Goal: Task Accomplishment & Management: Use online tool/utility

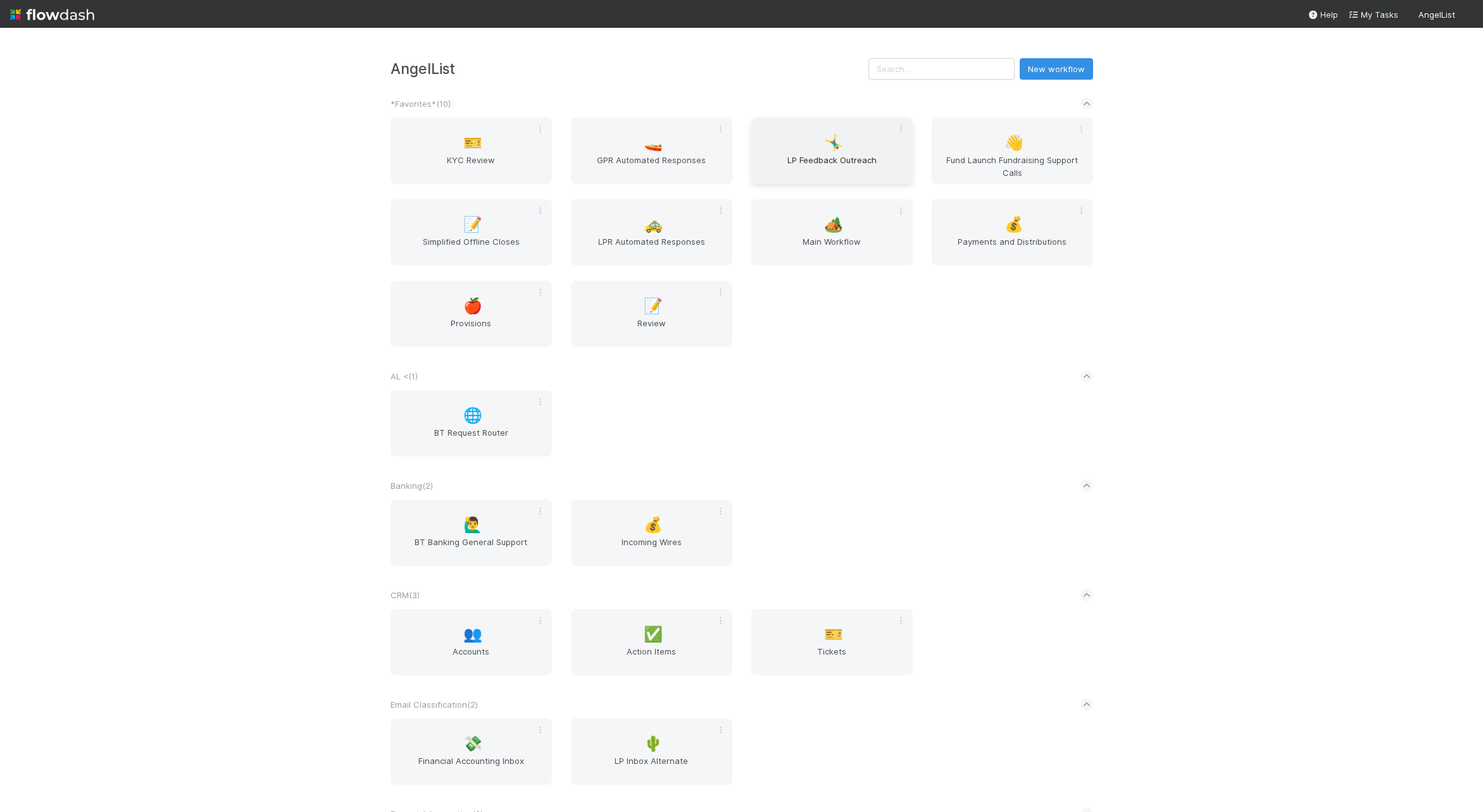
click at [871, 139] on div "🤸‍♂️ LP Feedback Outreach" at bounding box center [832, 151] width 162 height 67
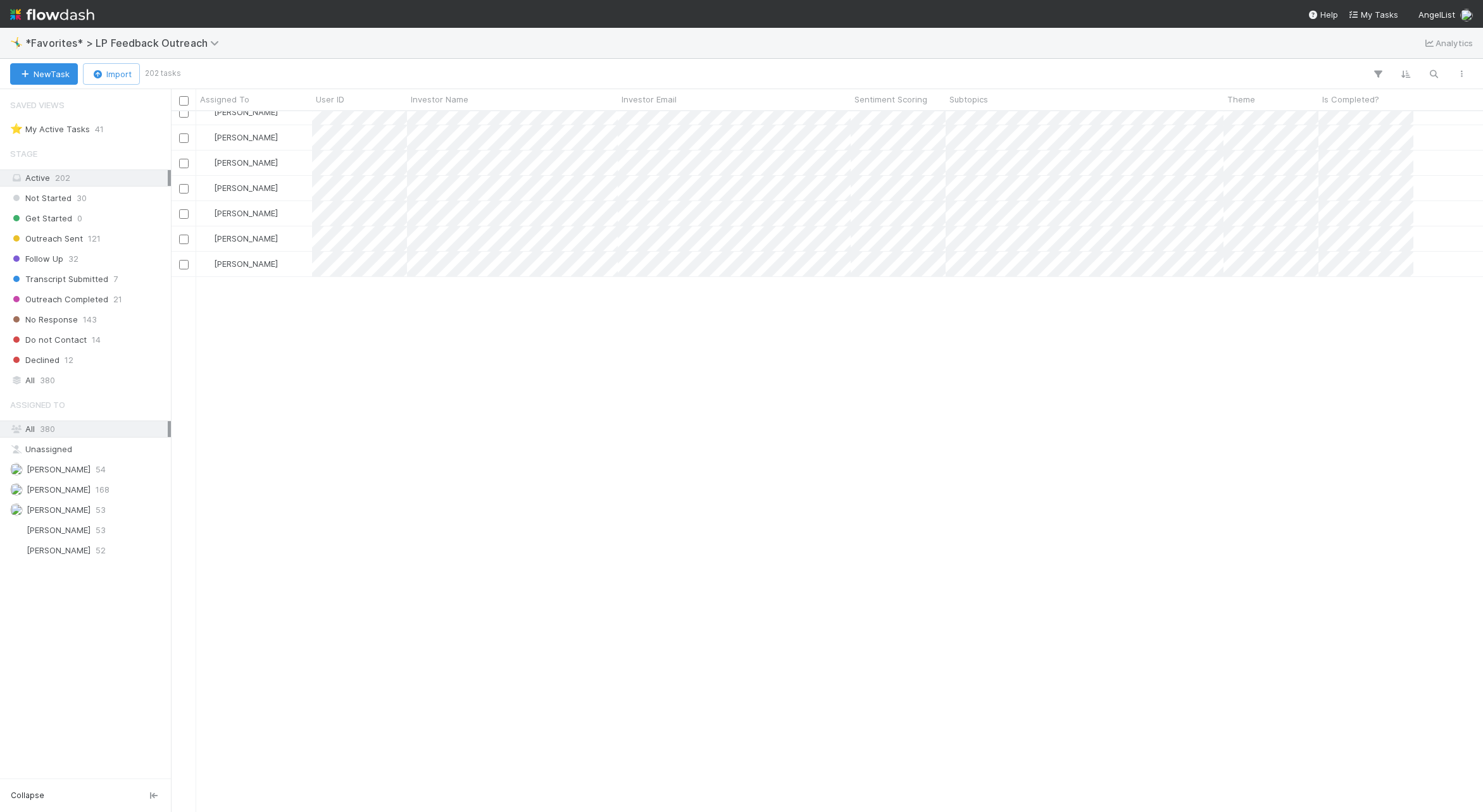
scroll to position [1830, 0]
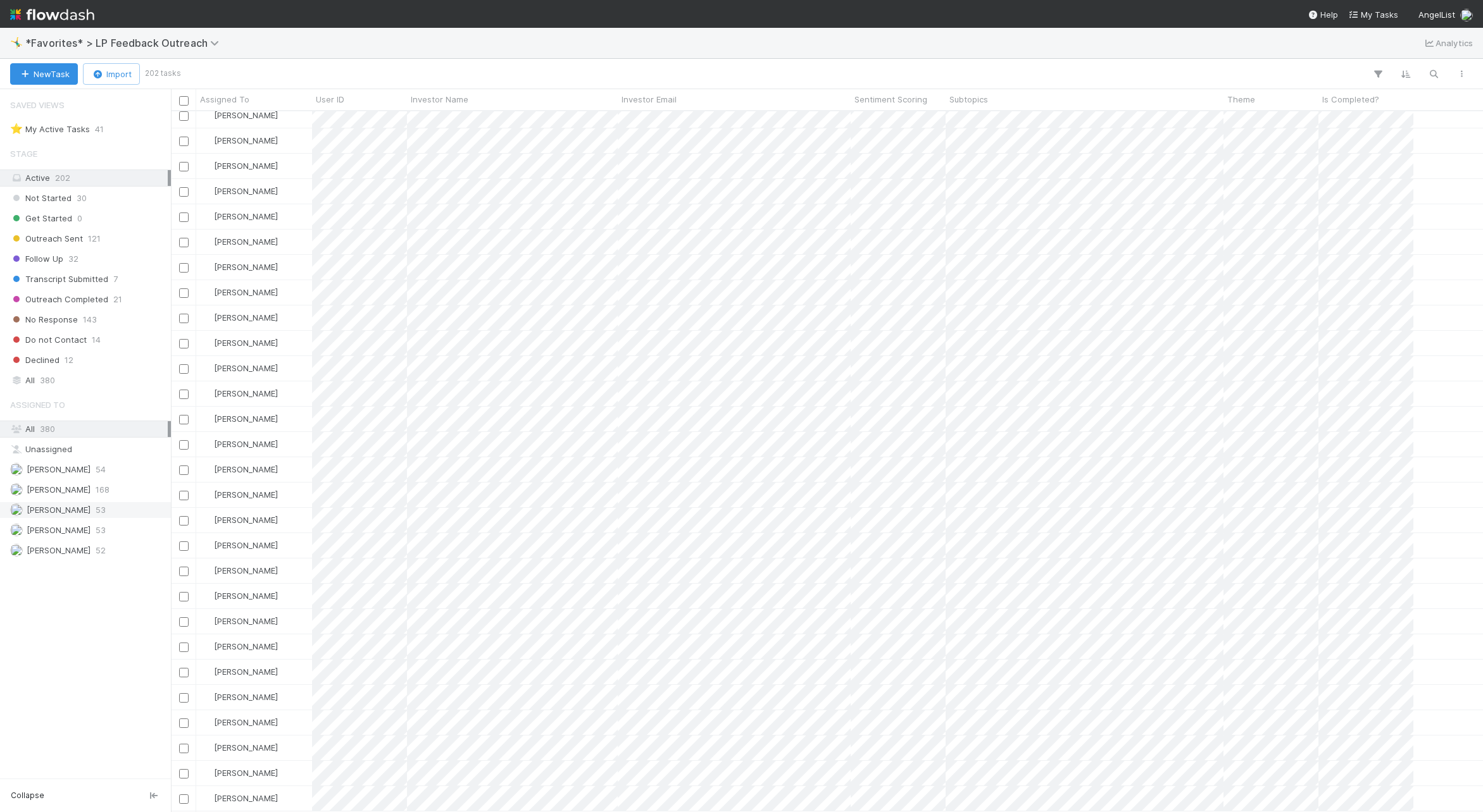
click at [61, 507] on span "[PERSON_NAME]" at bounding box center [59, 509] width 64 height 10
click at [391, 5] on nav "Help My Tasks AngelList" at bounding box center [741, 13] width 1483 height 28
click at [55, 372] on span "380" at bounding box center [47, 380] width 15 height 16
click at [728, 59] on div "New Task Import 53 tasks" at bounding box center [741, 74] width 1483 height 30
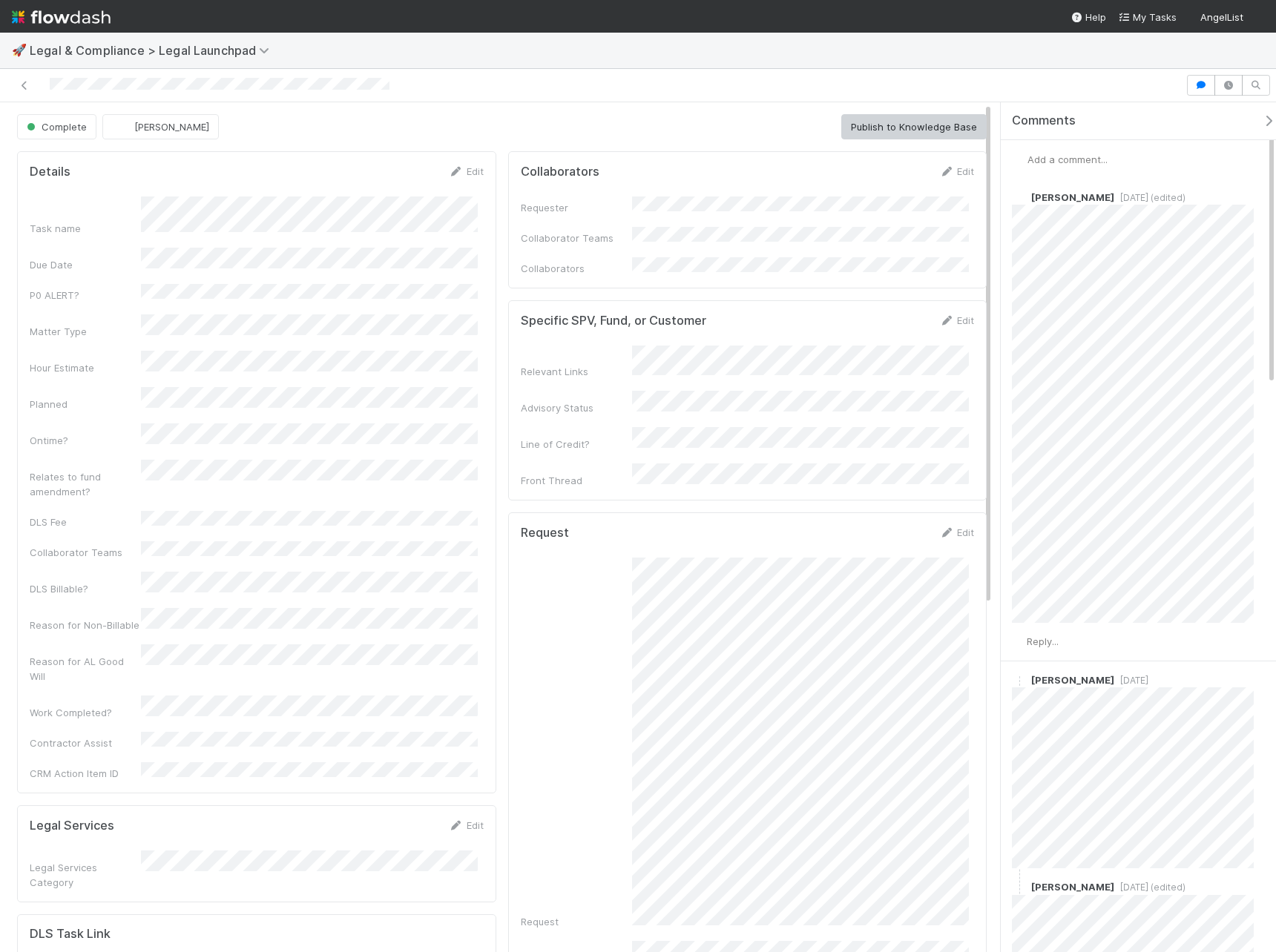
click at [773, 95] on div at bounding box center [592, 85] width 1173 height 20
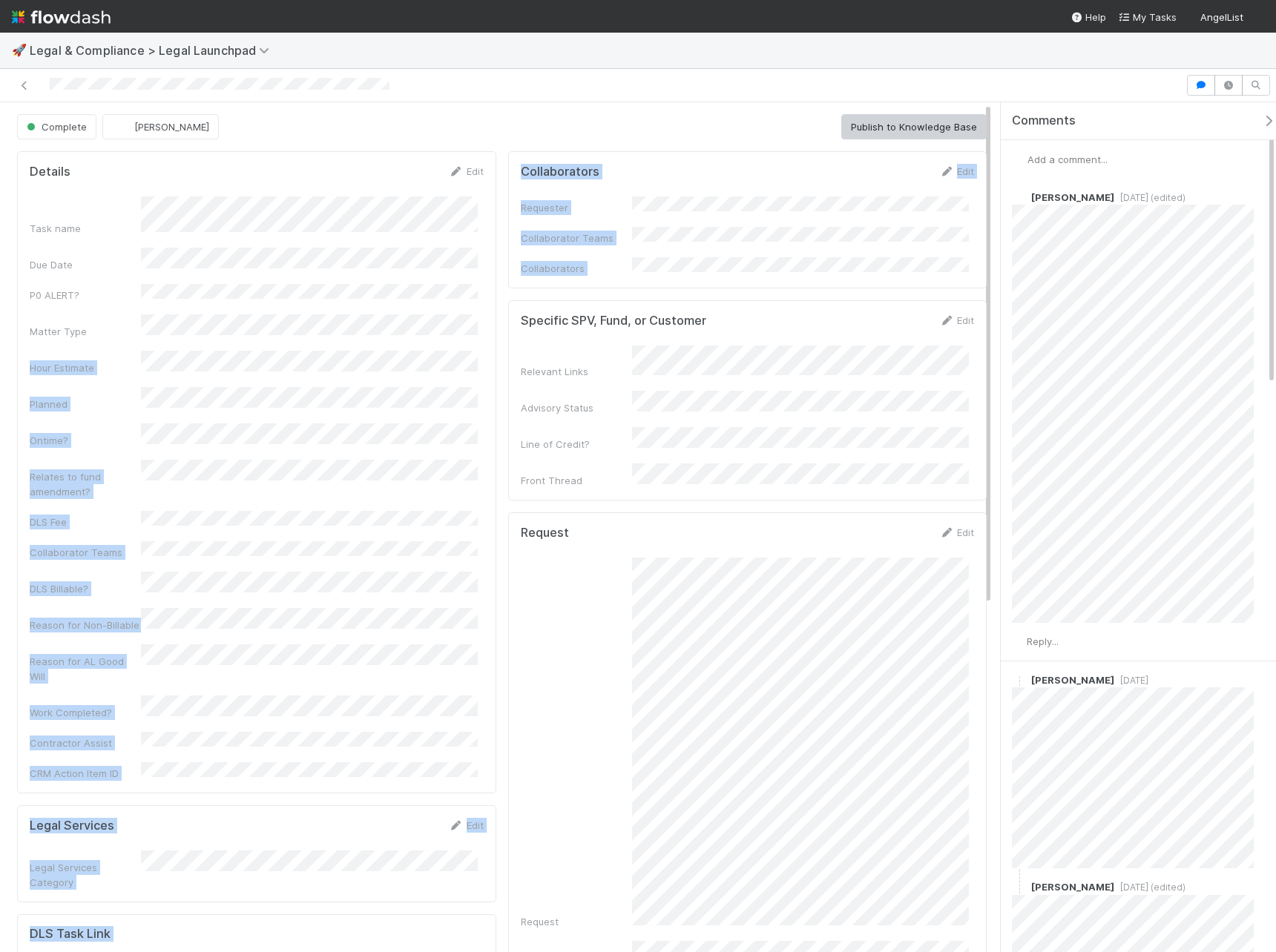
click at [492, 315] on div "Details Edit Task name Due Date P0 ALERT? Matter Type Hour Estimate Planned Ont…" at bounding box center [501, 859] width 981 height 1427
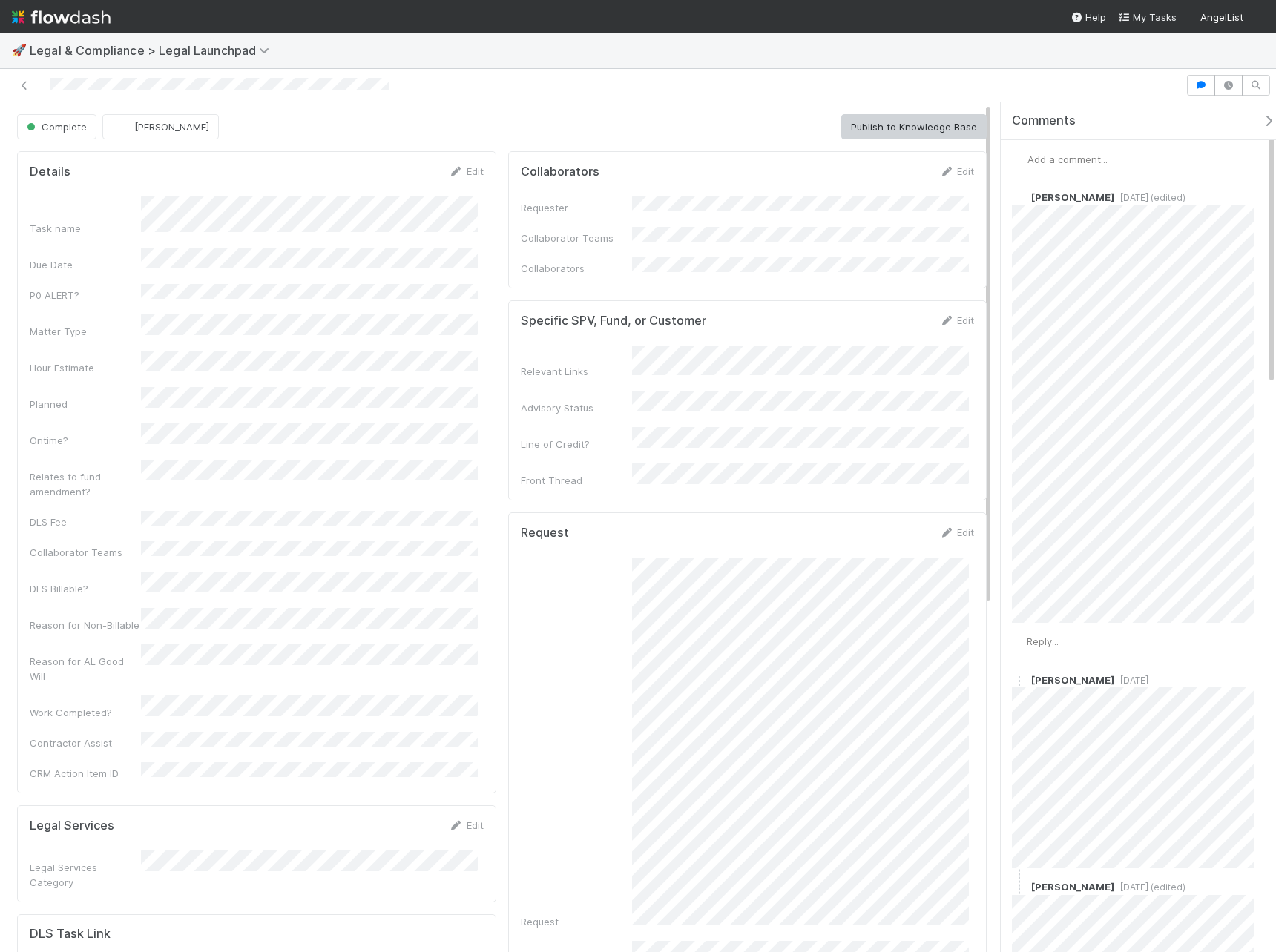
click at [489, 315] on div "Details Edit Task name Due Date P0 ALERT? Matter Type Hour Estimate Planned Ont…" at bounding box center [256, 473] width 479 height 643
click at [462, 316] on div "Details Edit Task name Due Date P0 ALERT? Matter Type Hour Estimate Planned Ont…" at bounding box center [256, 473] width 479 height 643
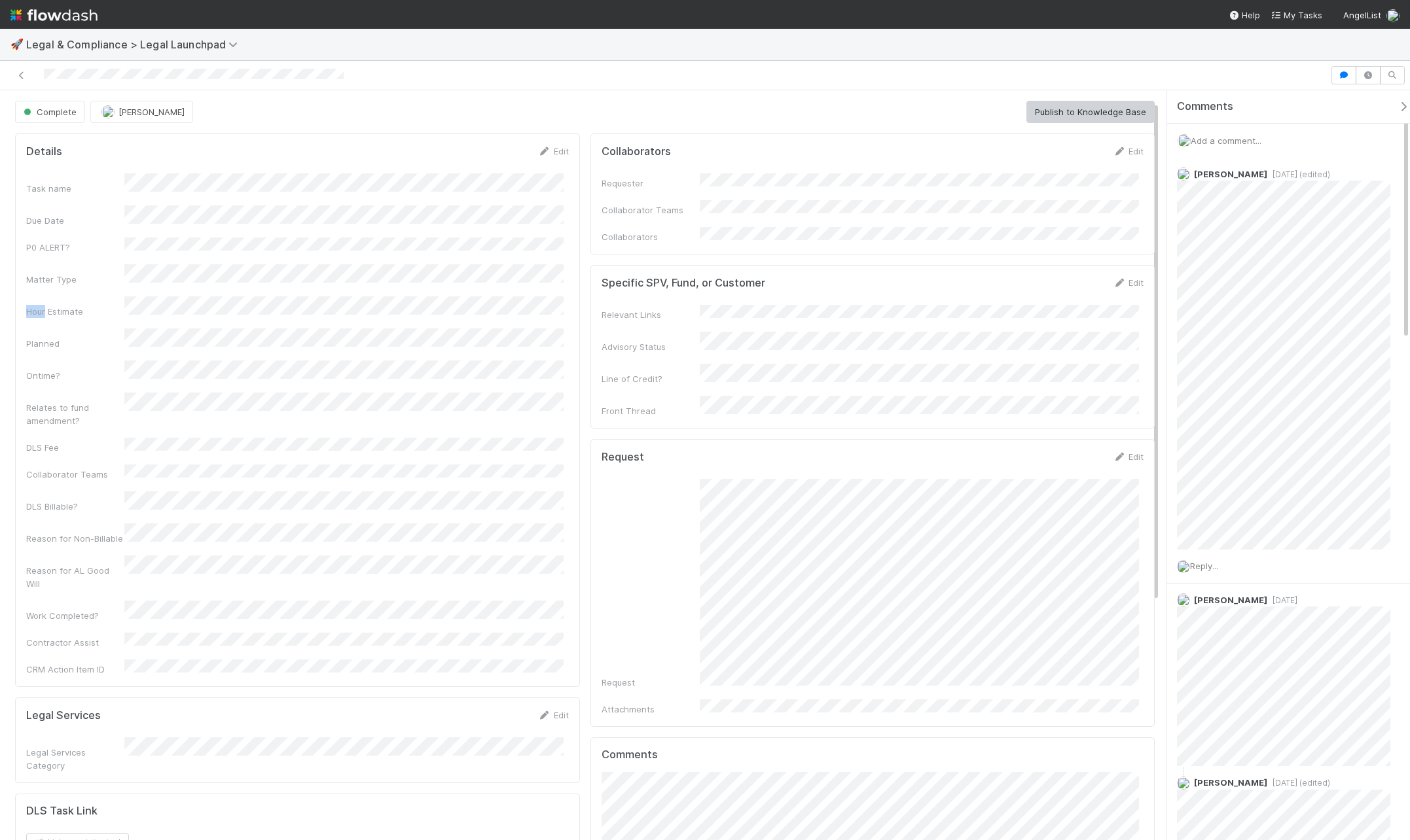
scroll to position [44, 0]
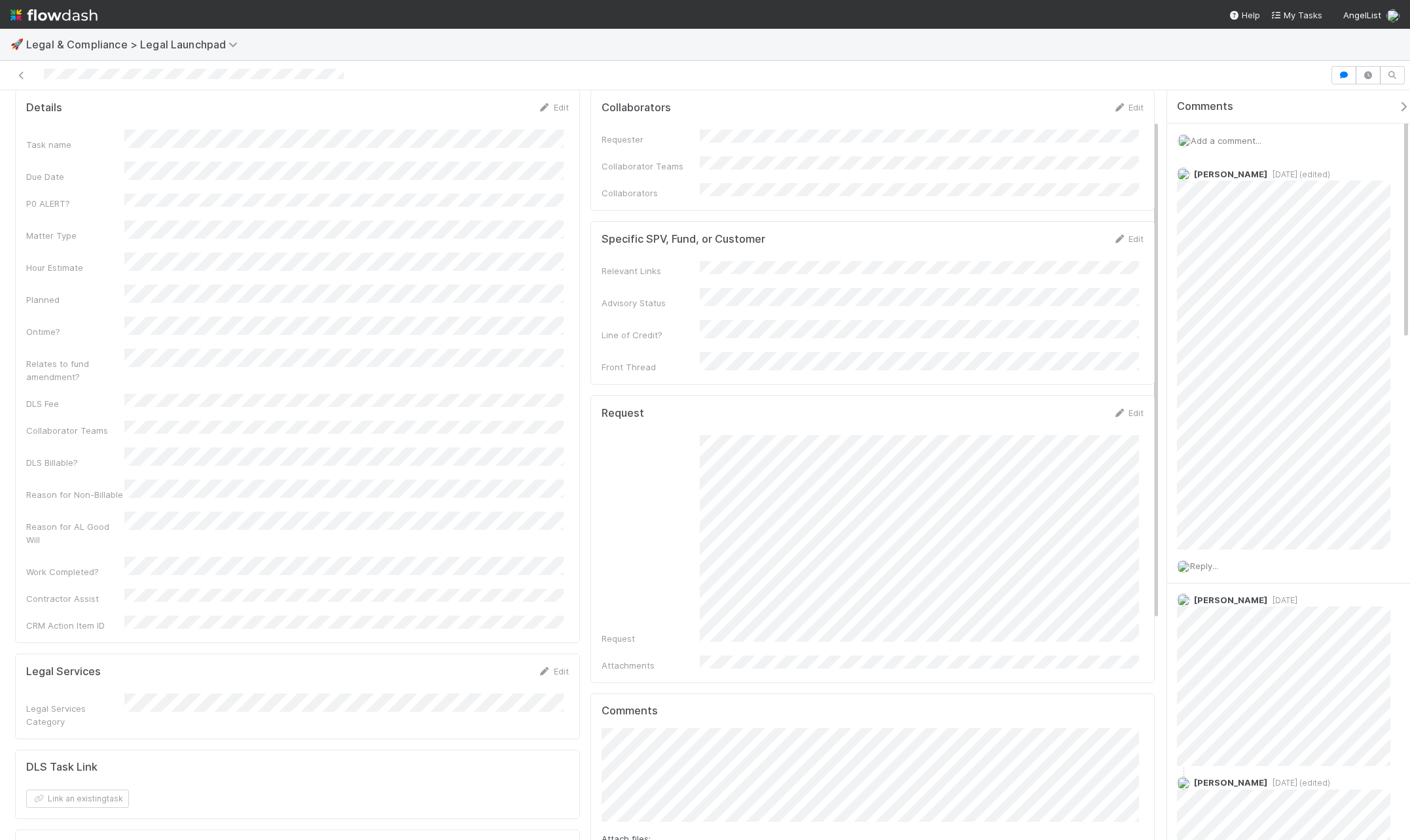
click at [585, 375] on div "Collaborators Edit Requester Collaborator Teams Collaborators Specific SPV, Fun…" at bounding box center [873, 642] width 575 height 1115
drag, startPoint x: 574, startPoint y: 379, endPoint x: 570, endPoint y: 371, distance: 8.9
click at [574, 379] on div "Details Edit Task name Due Date P0 ALERT? Matter Type Hour Estimate Planned Ont…" at bounding box center [297, 366] width 565 height 554
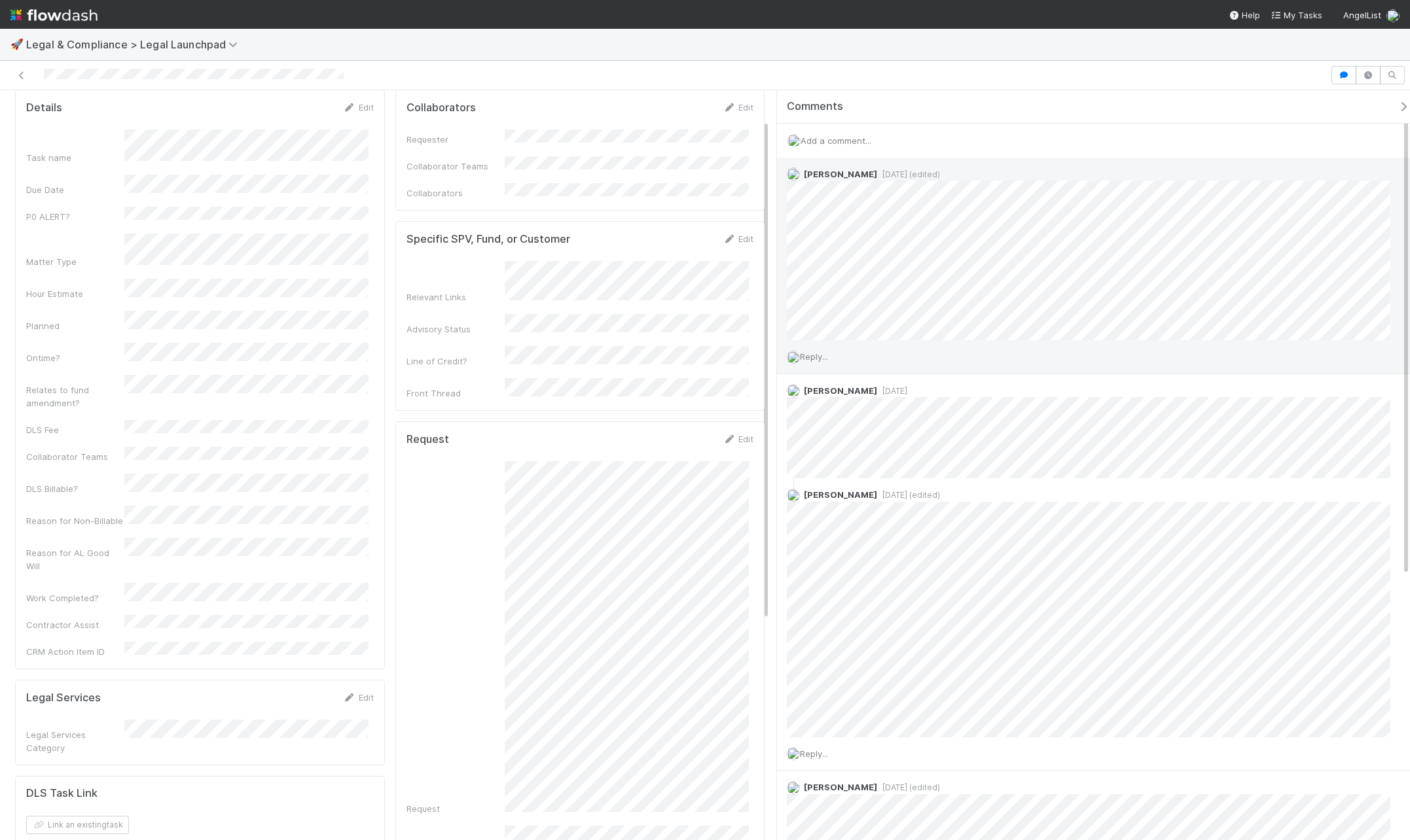
drag, startPoint x: 1165, startPoint y: 242, endPoint x: 781, endPoint y: 258, distance: 384.3
click at [771, 257] on div "Comments Add a comment... [PERSON_NAME] [DATE] (edited) Reply... [PERSON_NAME] …" at bounding box center [1089, 465] width 640 height 750
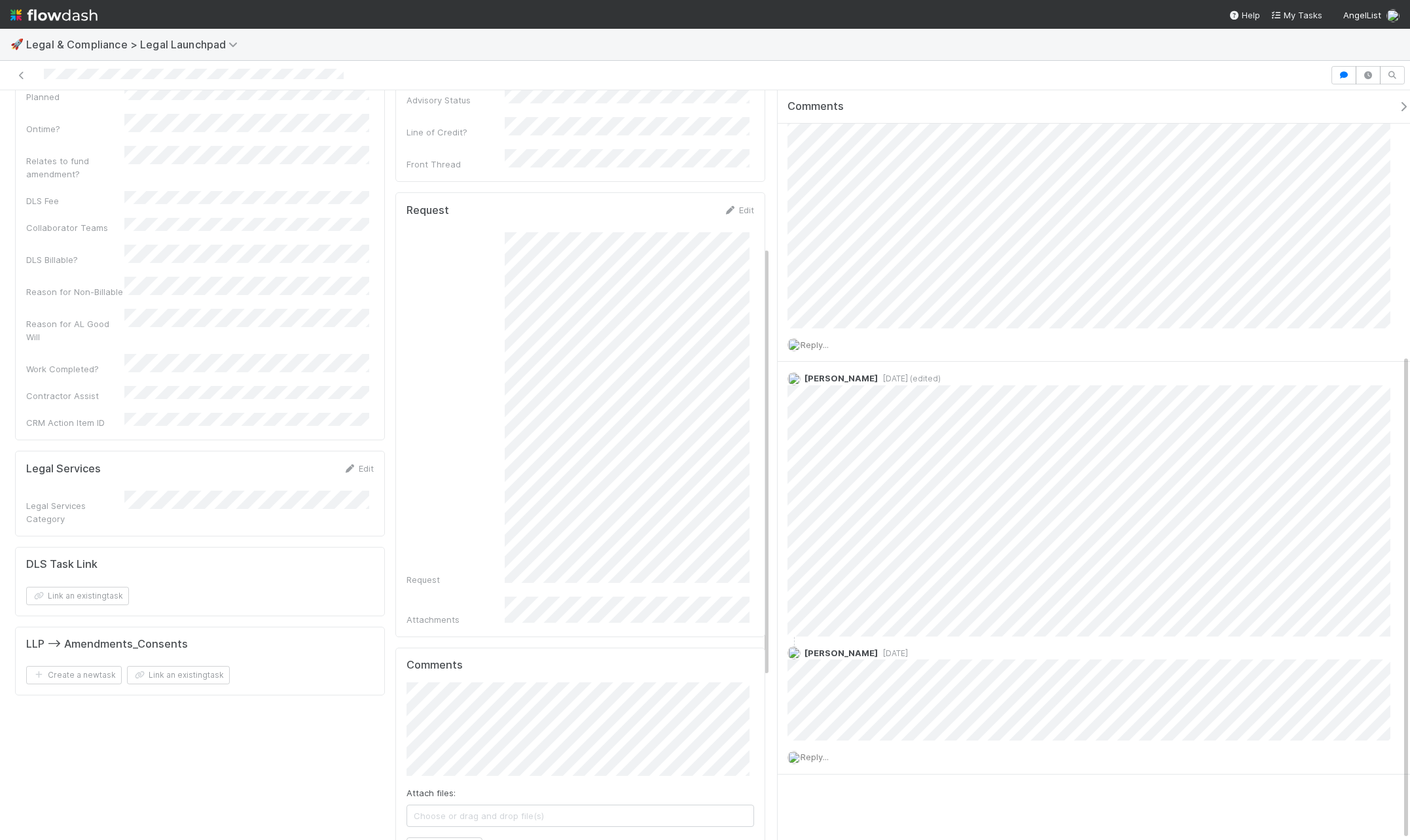
scroll to position [47, 0]
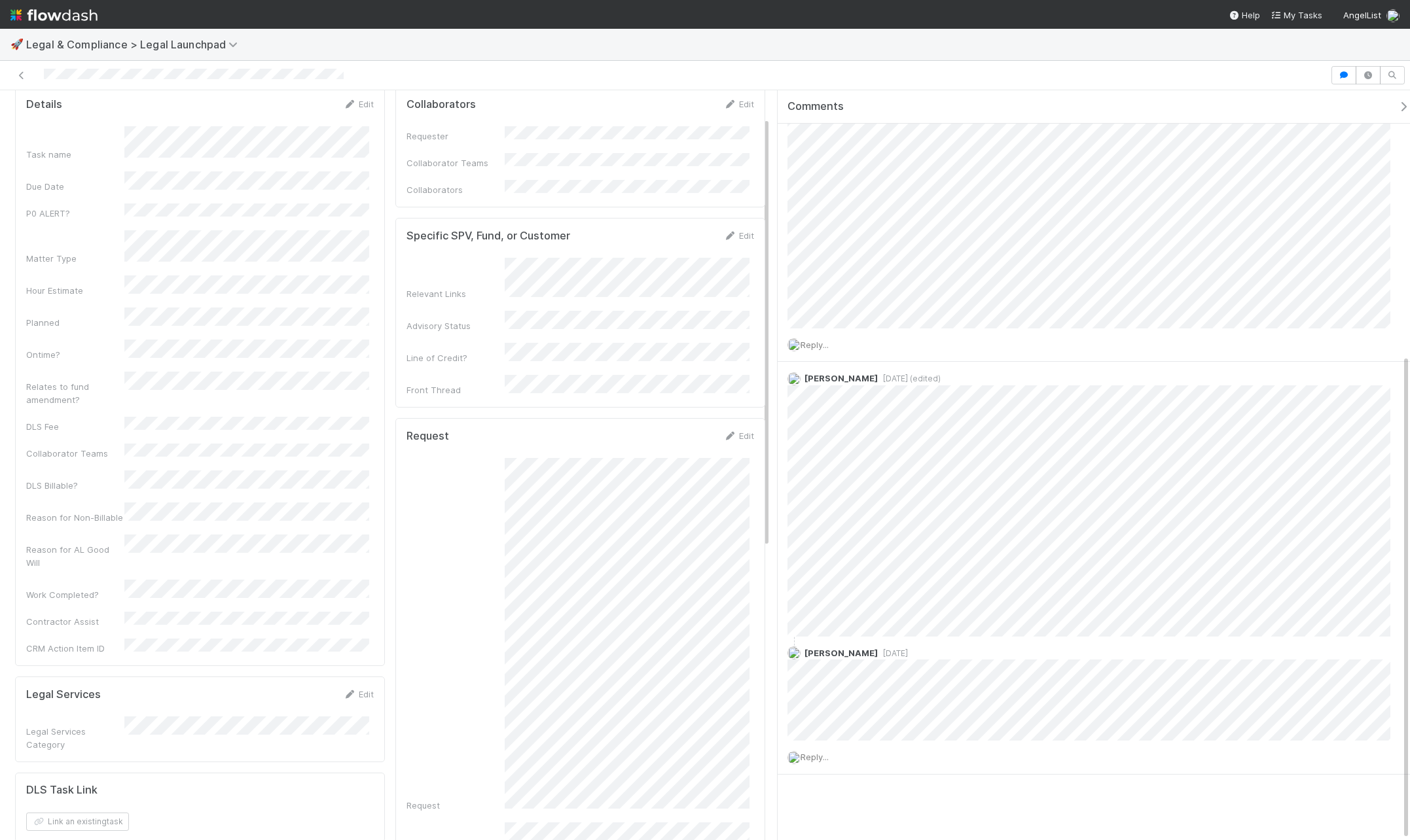
click at [517, 434] on form "Request Edit Request Attachments" at bounding box center [580, 641] width 348 height 423
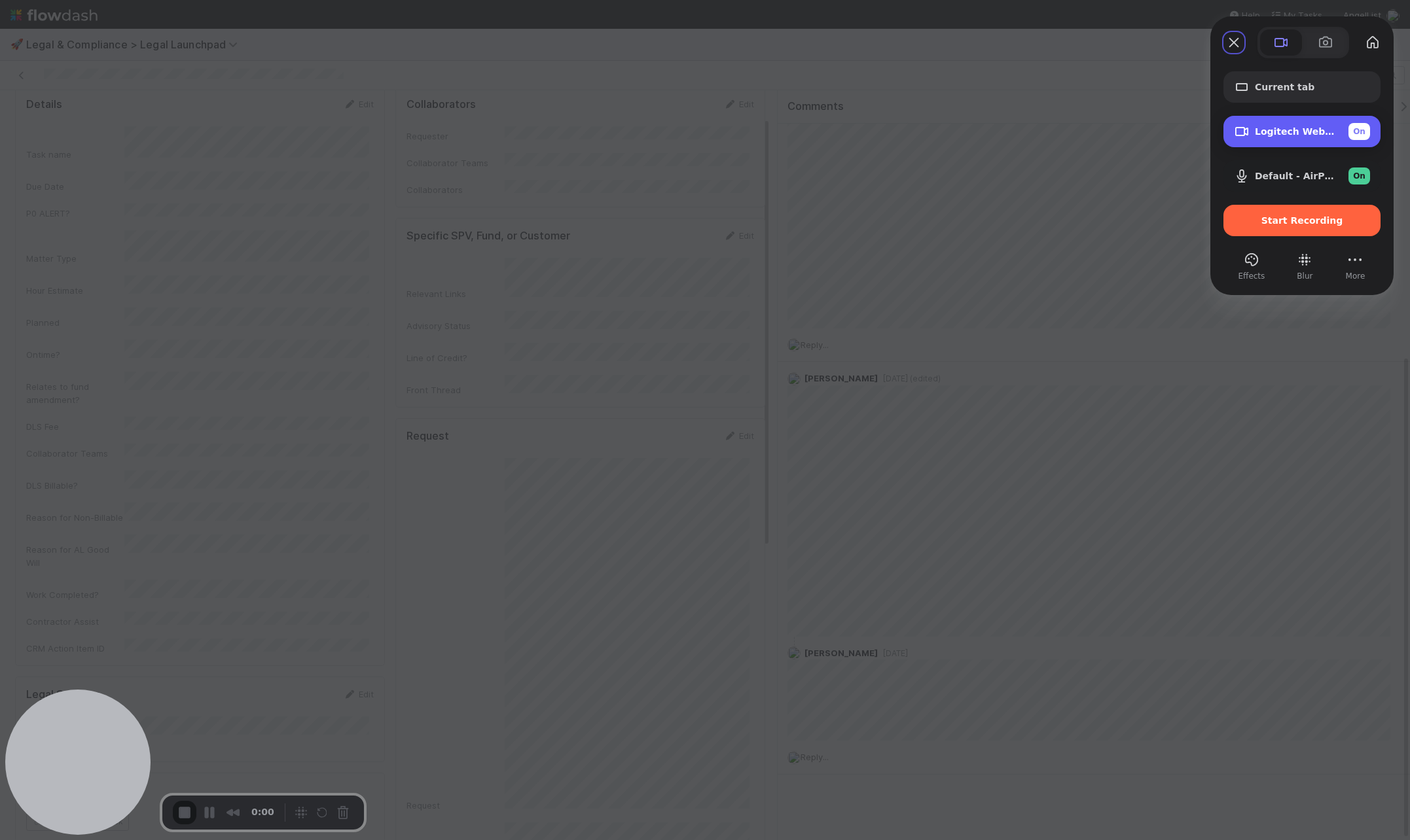
click at [1126, 129] on span "Logitech Webcam C930e (046d:0843)" at bounding box center [1296, 131] width 83 height 11
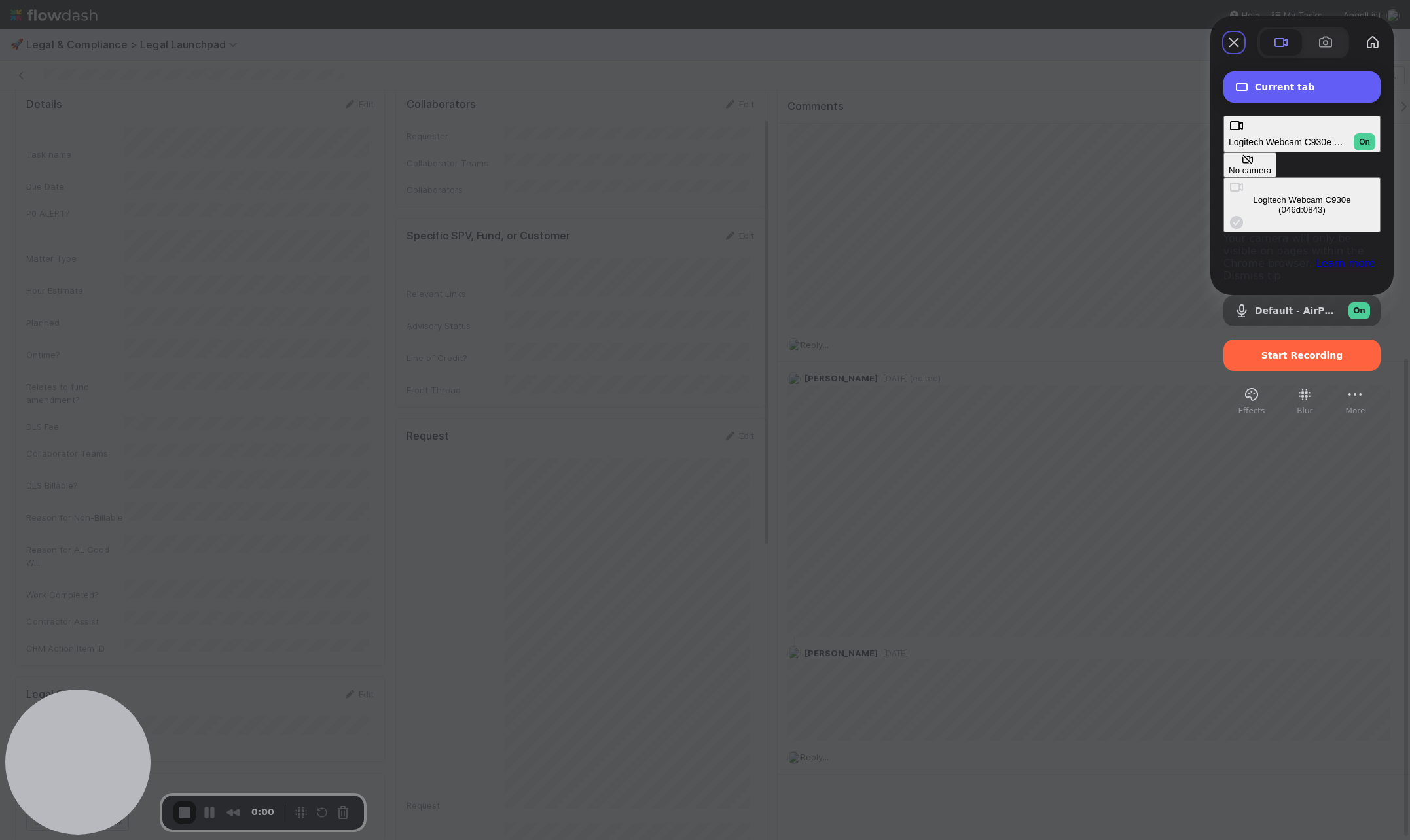
click at [1126, 93] on div "Current tab" at bounding box center [1303, 87] width 157 height 31
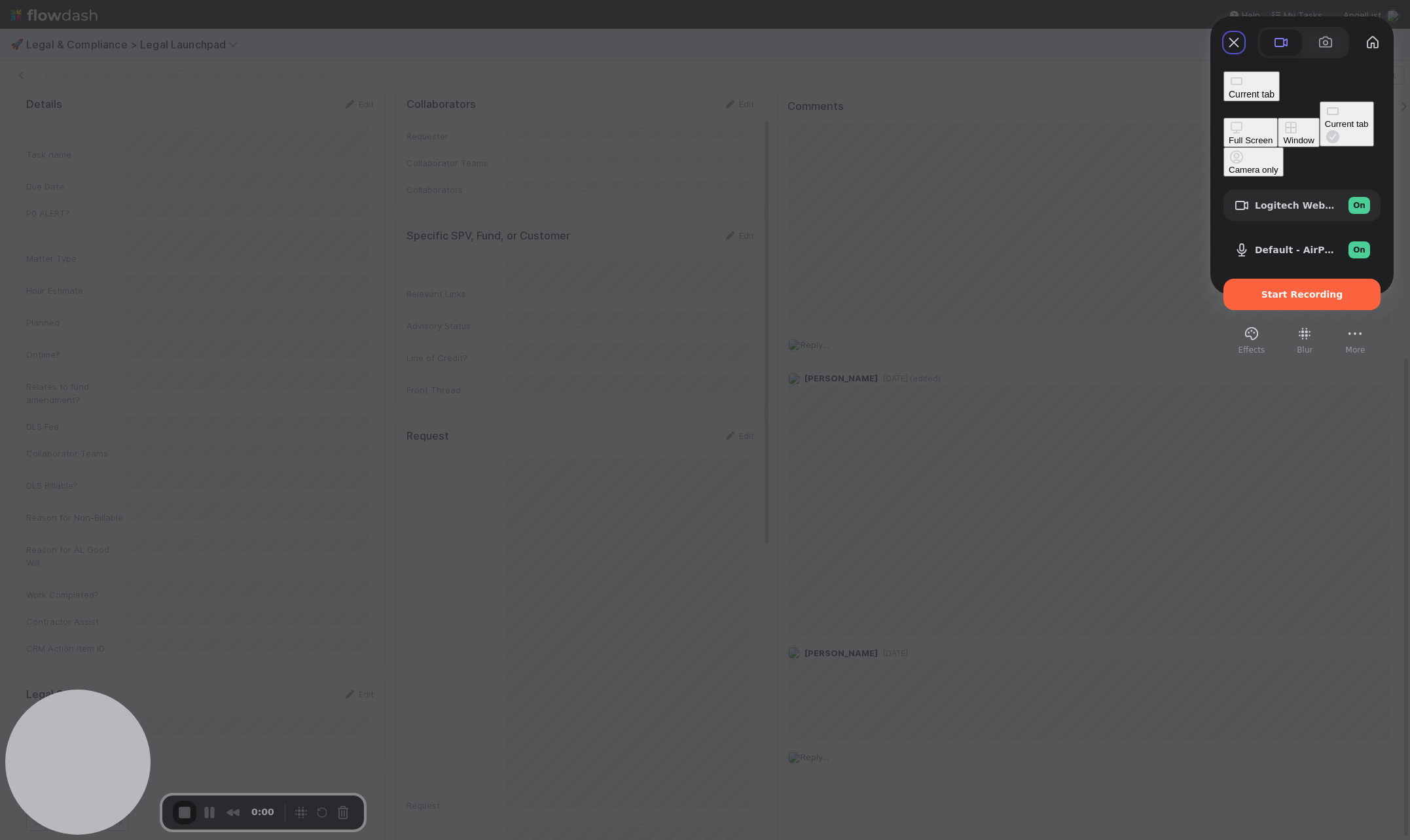
click at [1126, 135] on div "Full Screen" at bounding box center [1251, 140] width 44 height 10
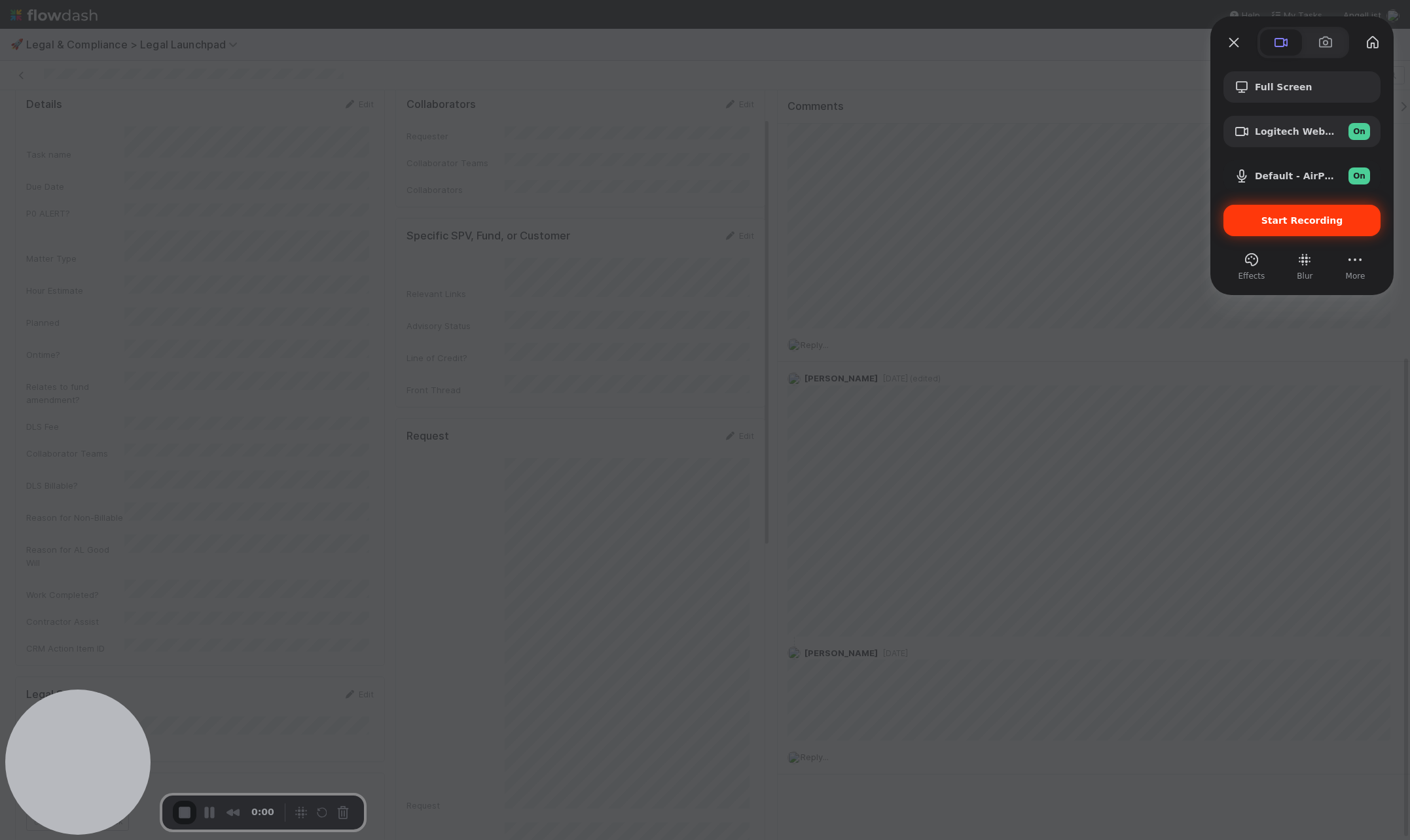
click at [1126, 218] on span "Start Recording" at bounding box center [1303, 220] width 82 height 11
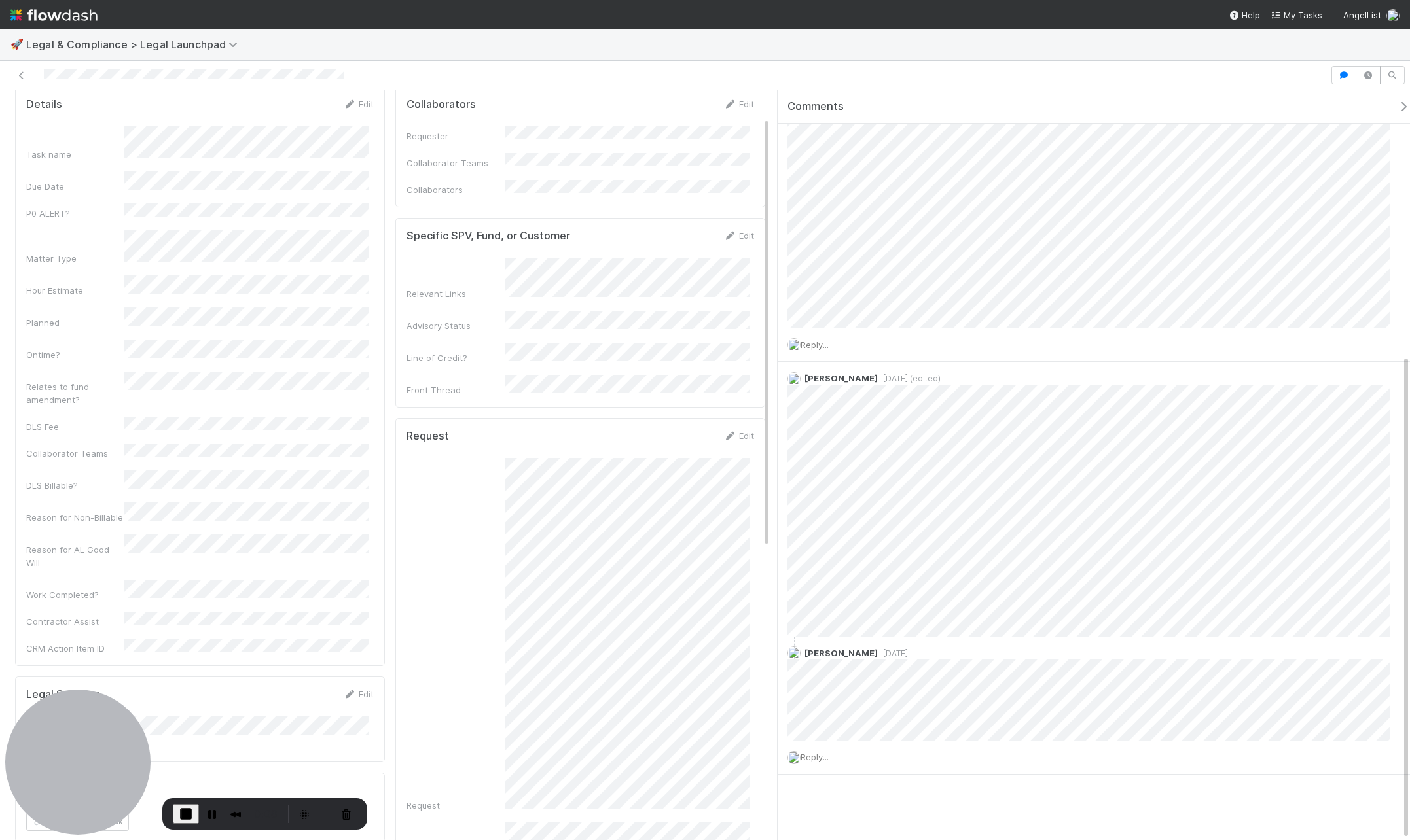
click at [182, 810] on span "End Recording" at bounding box center [185, 814] width 16 height 16
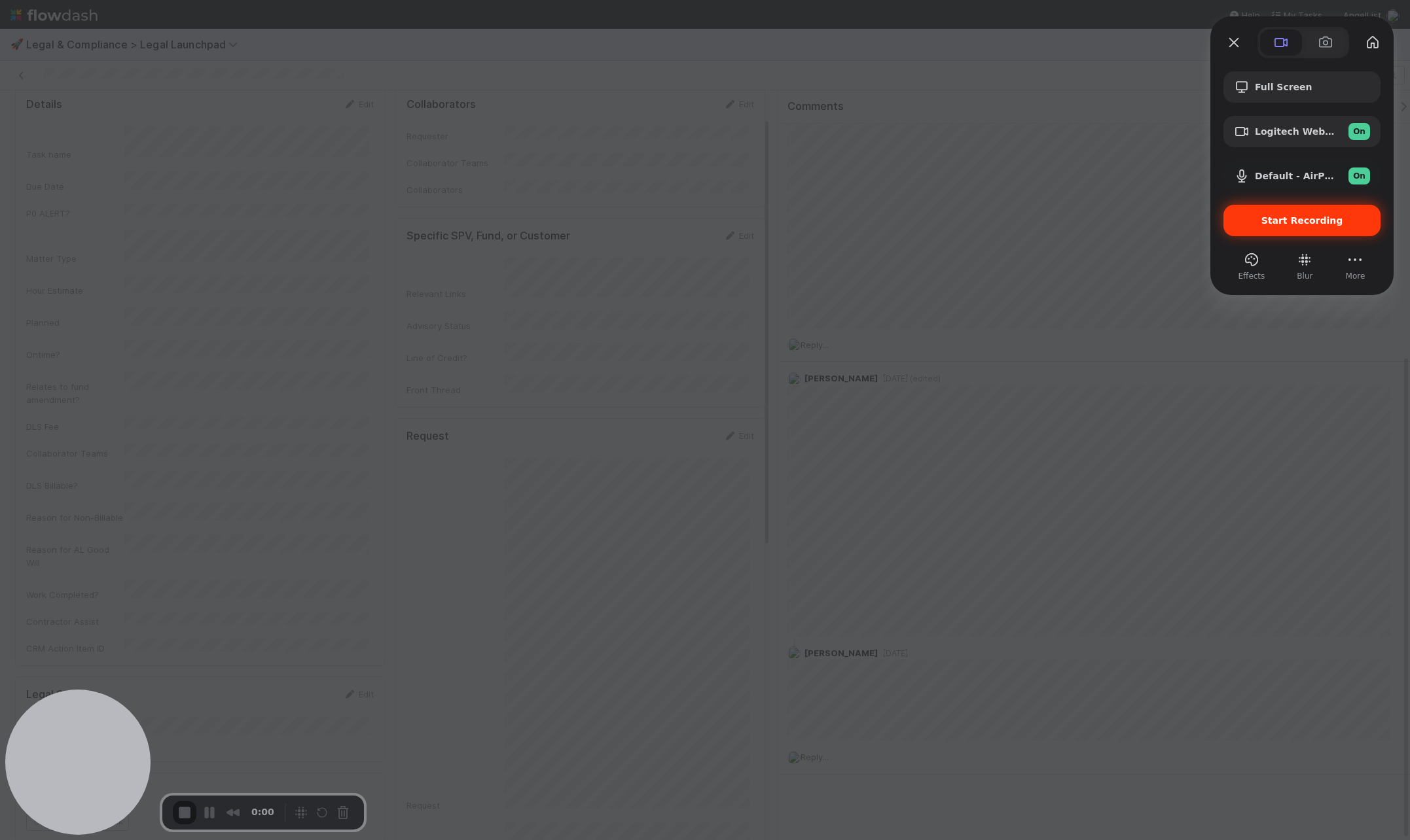
click at [1126, 220] on span "Start Recording" at bounding box center [1303, 220] width 82 height 11
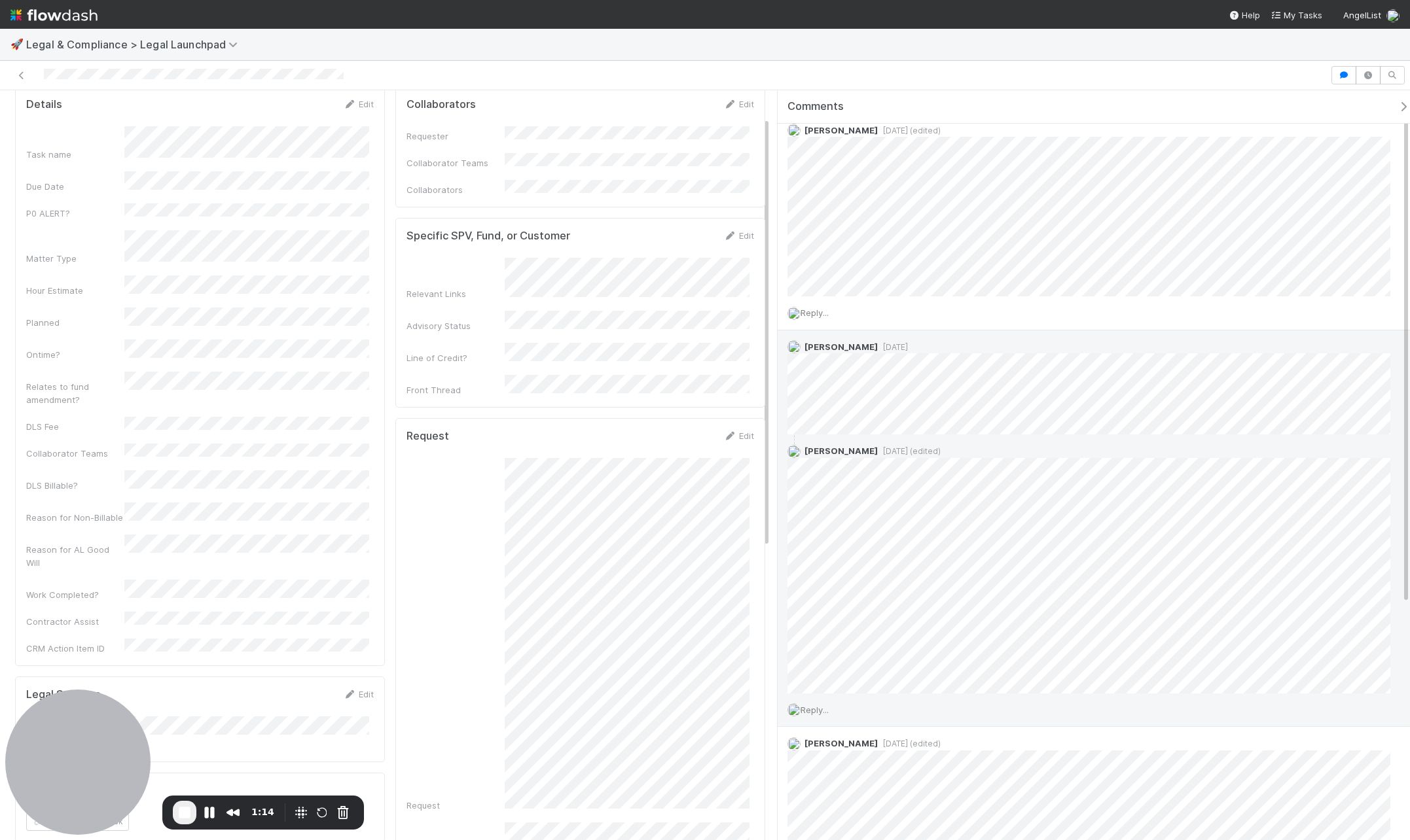
scroll to position [0, 0]
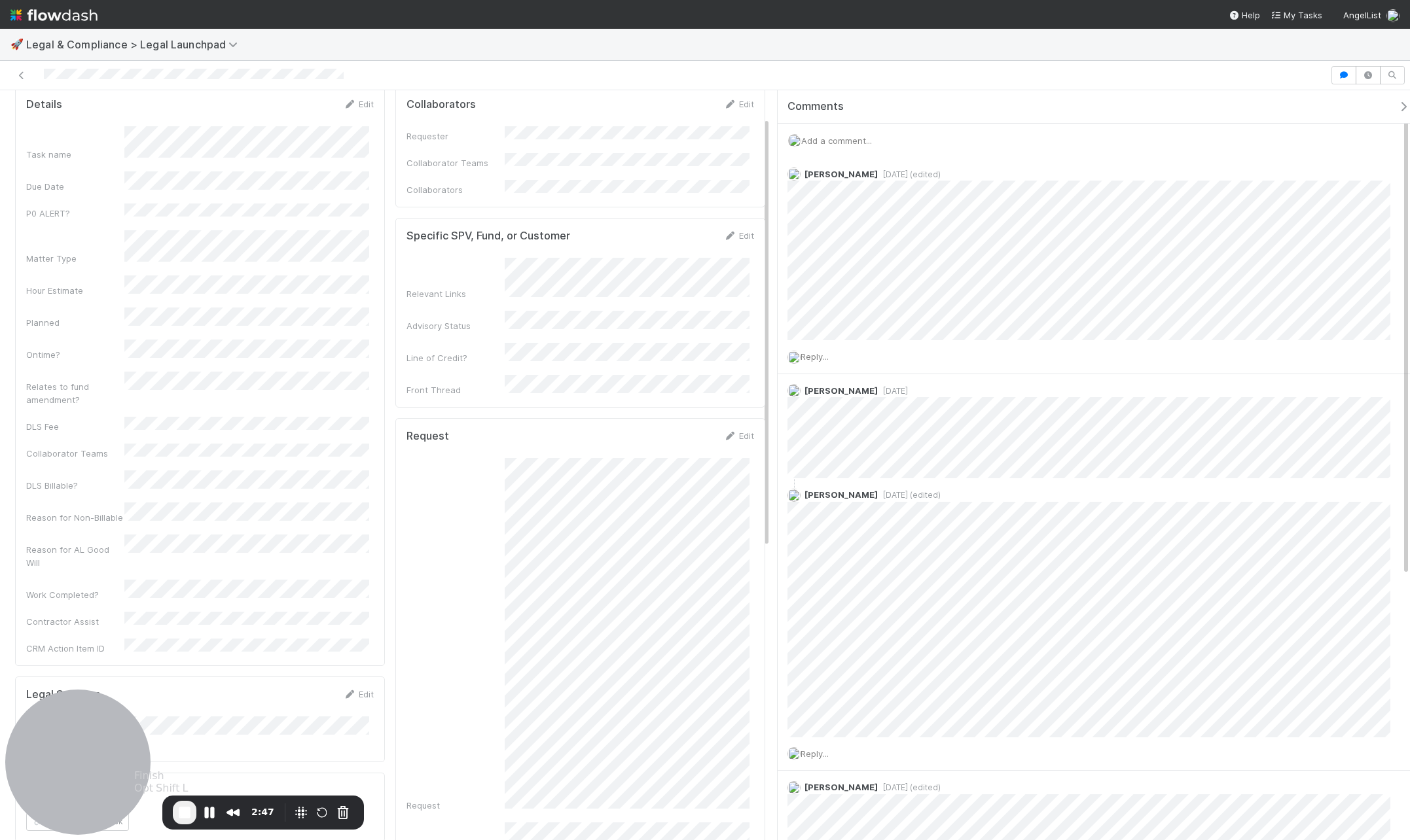
click at [185, 804] on button "End Recording" at bounding box center [184, 812] width 24 height 24
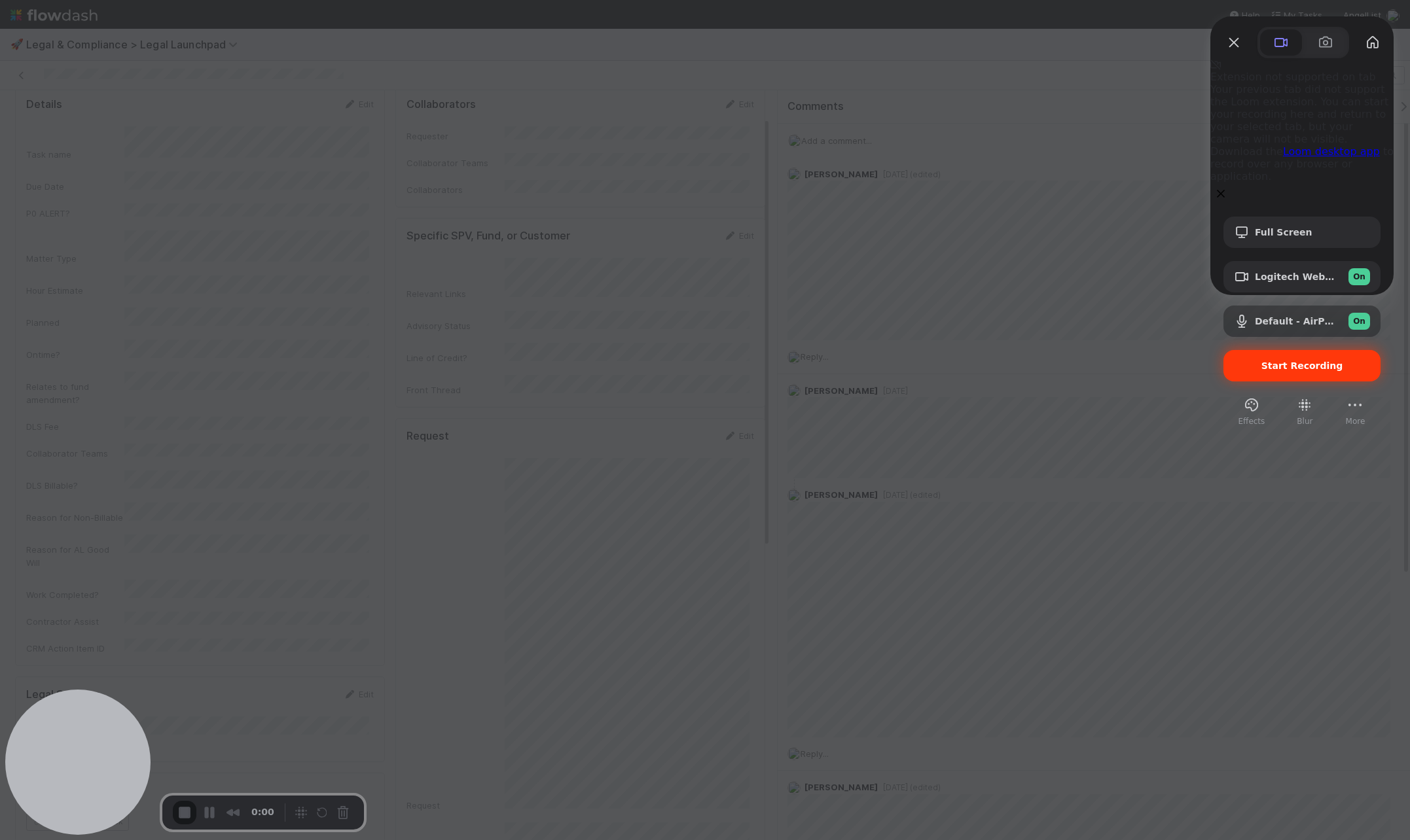
click at [1126, 350] on div "Start Recording" at bounding box center [1303, 366] width 157 height 31
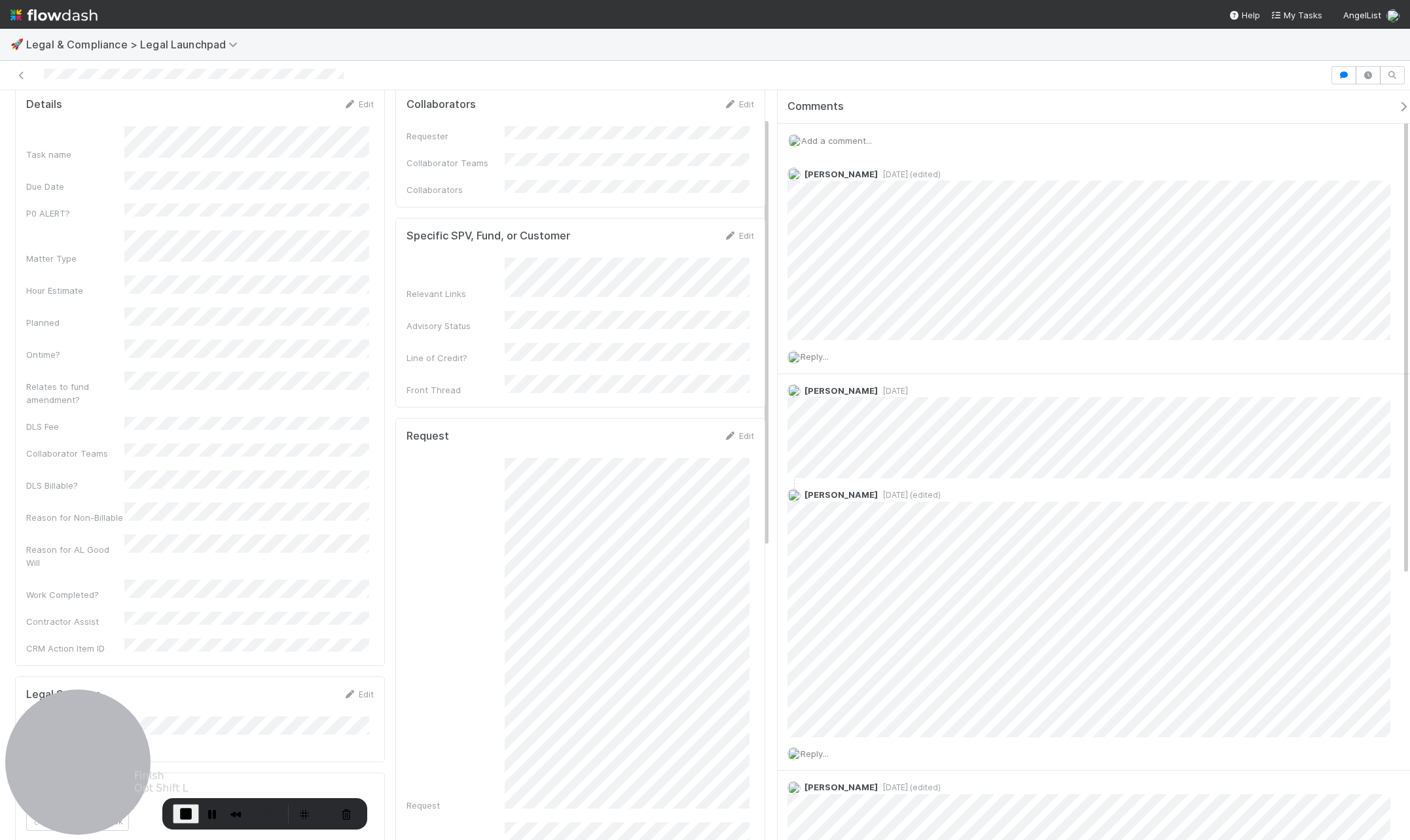
click at [189, 813] on span "End Recording" at bounding box center [185, 814] width 16 height 16
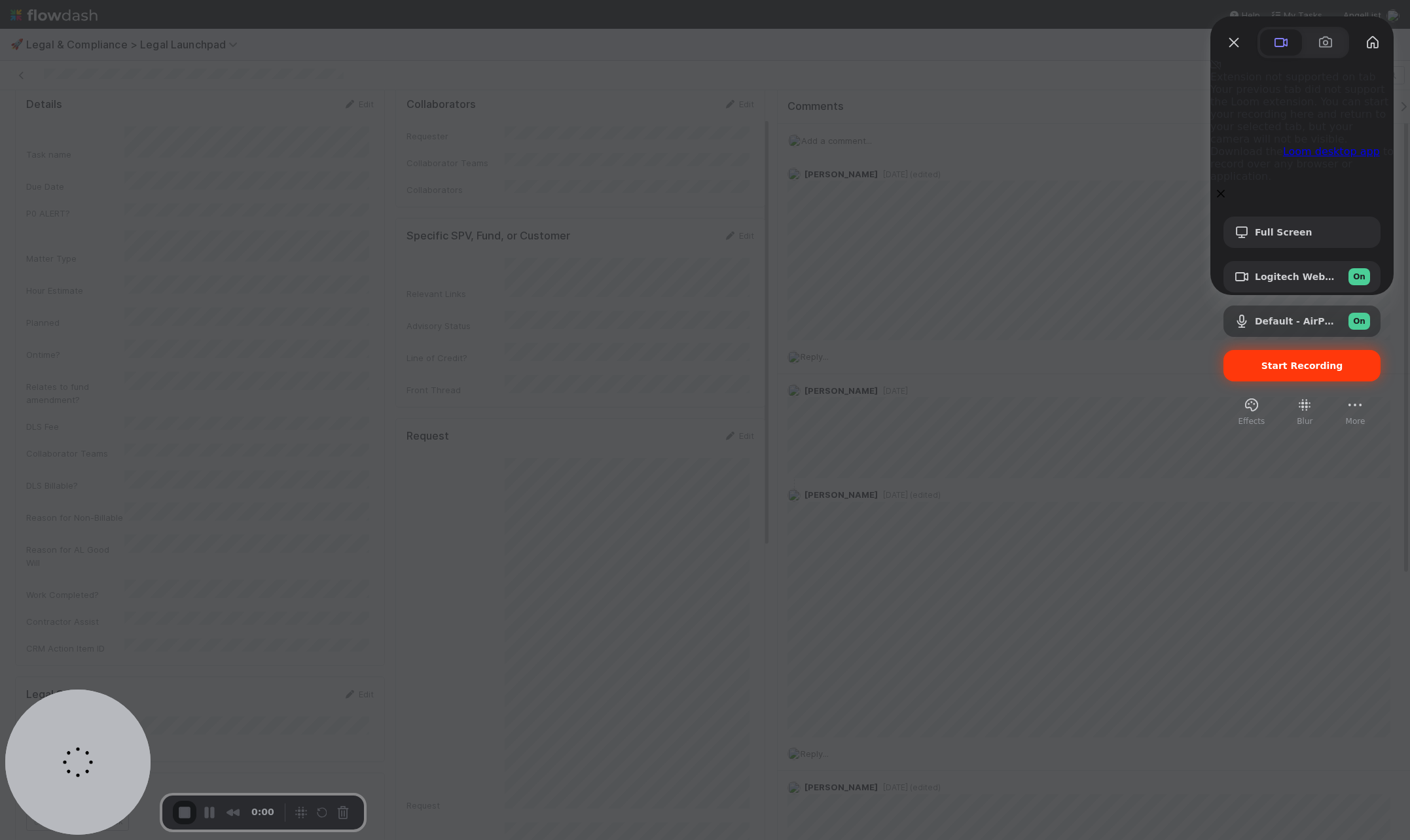
click at [1126, 350] on div "Start Recording" at bounding box center [1303, 366] width 157 height 31
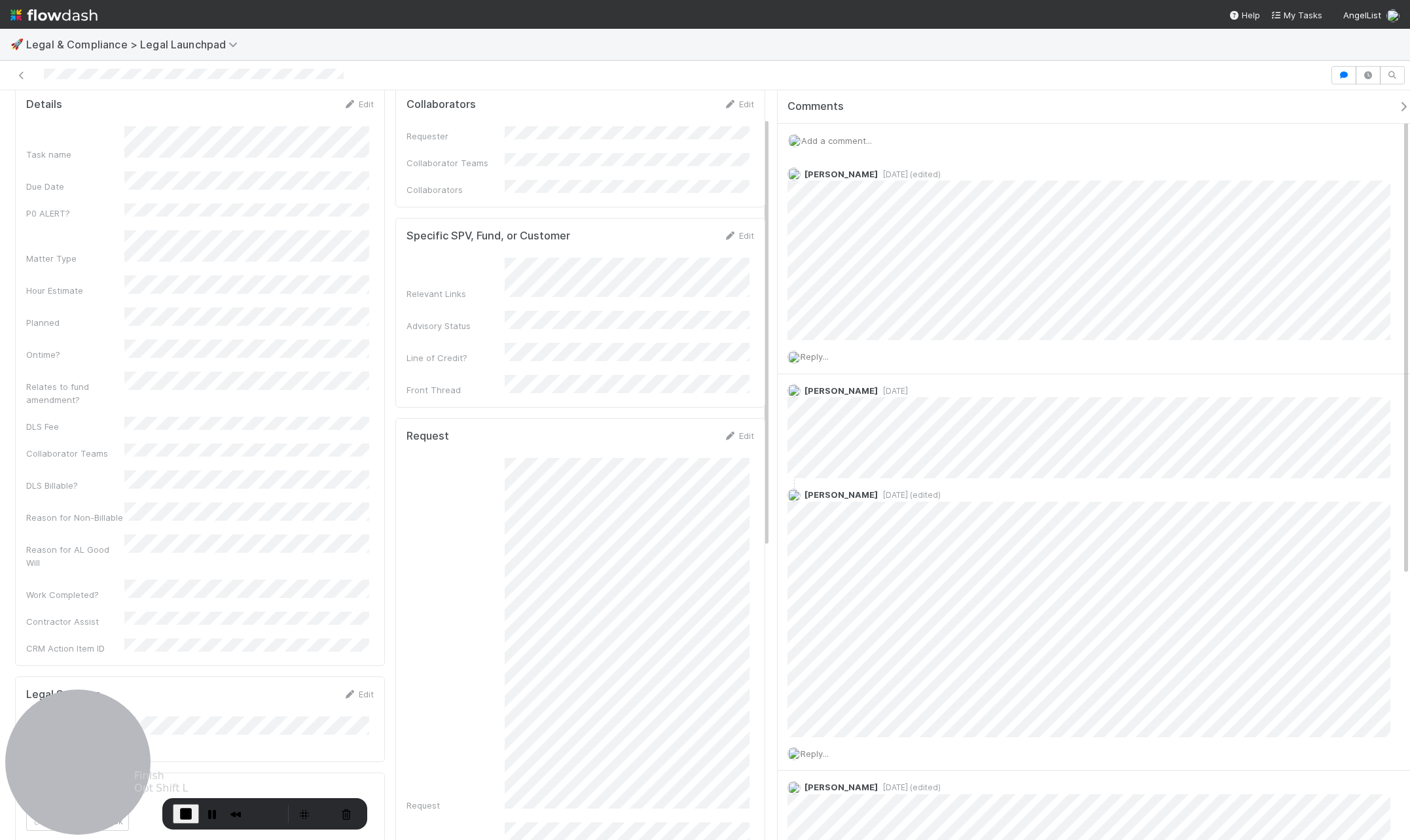
click at [185, 814] on span "End Recording" at bounding box center [185, 814] width 16 height 16
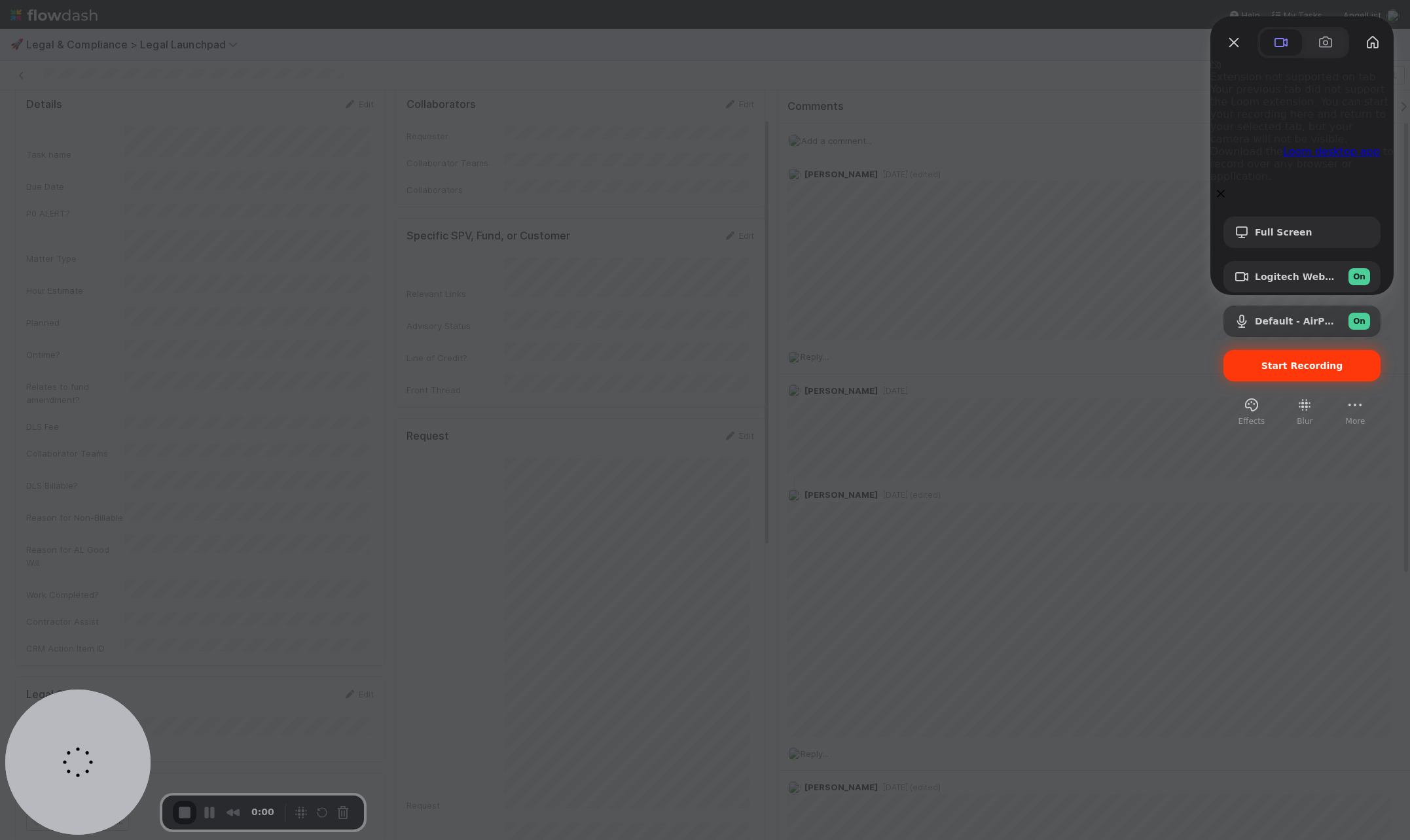
click at [1126, 361] on span "Start Recording" at bounding box center [1303, 366] width 82 height 11
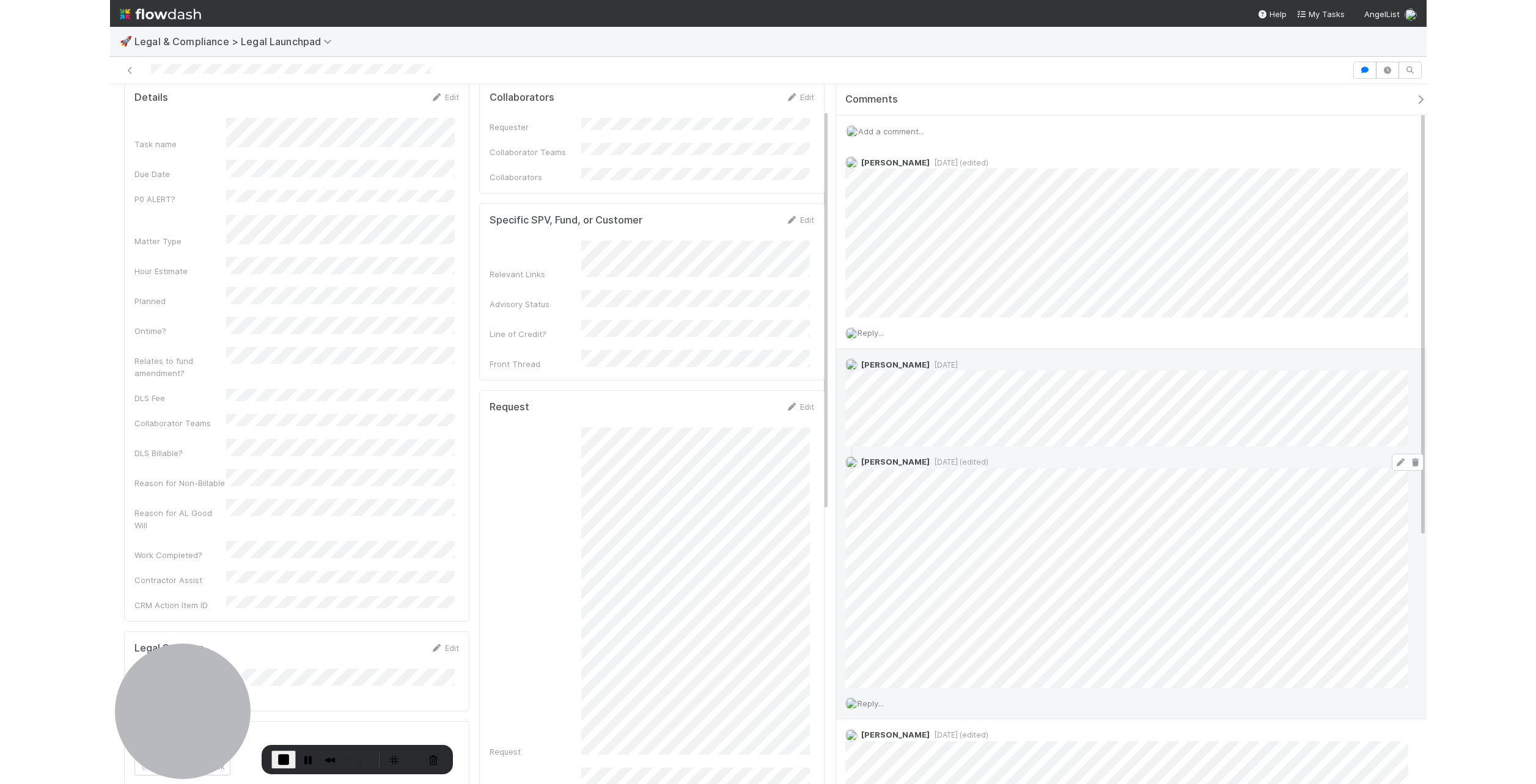
scroll to position [15, 0]
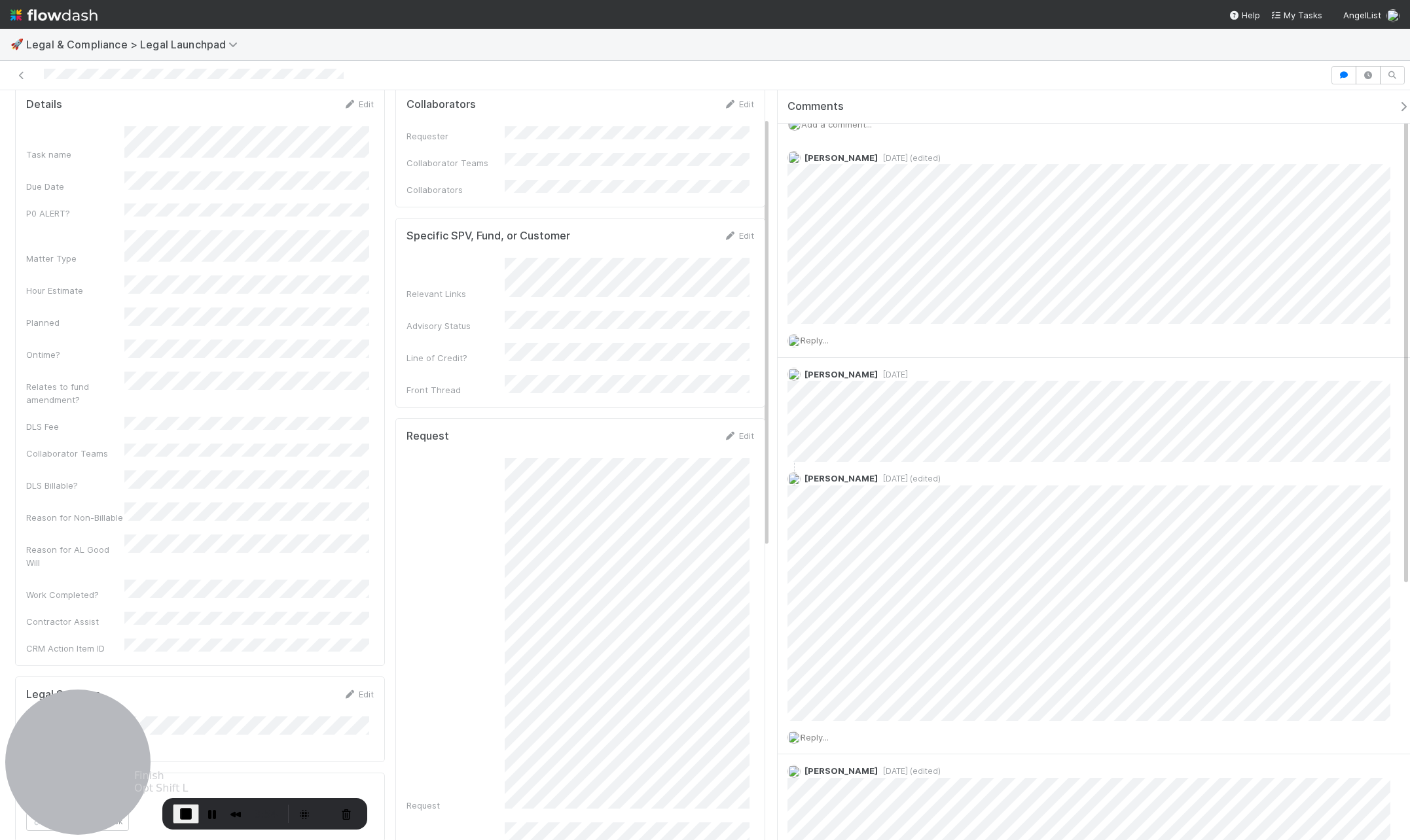
click at [190, 810] on span "End Recording" at bounding box center [185, 814] width 16 height 16
